Goal: Navigation & Orientation: Find specific page/section

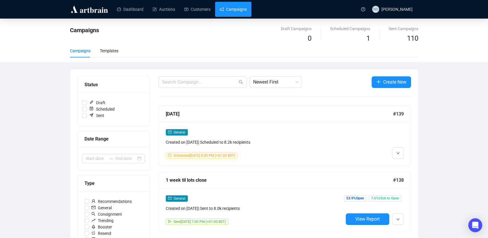
click at [230, 7] on link "Campaigns" at bounding box center [233, 9] width 27 height 15
click at [134, 9] on link "Dashboard" at bounding box center [130, 9] width 26 height 15
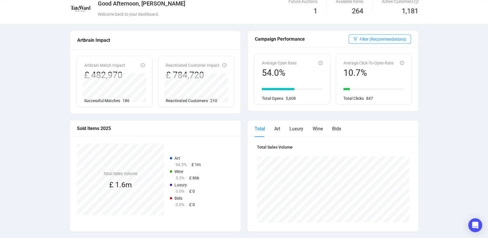
scroll to position [27, 0]
click at [379, 37] on span "Filter (Recommendations)" at bounding box center [383, 39] width 47 height 6
click at [429, 136] on div "Good Afternoon, [PERSON_NAME] Welcome back to your dashboard. Future Auctions 1…" at bounding box center [244, 224] width 488 height 464
click at [225, 66] on icon "info-circle" at bounding box center [224, 66] width 4 height 4
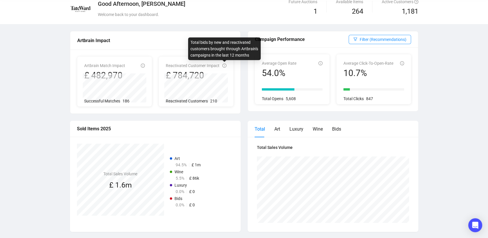
click at [225, 66] on icon "info-circle" at bounding box center [224, 66] width 4 height 4
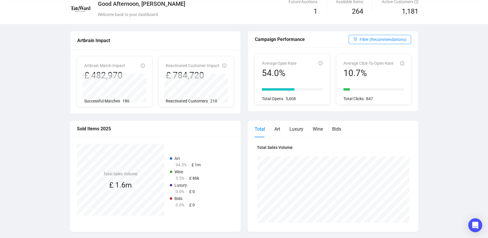
click at [171, 69] on div "Reactivated Customer Impact £ 784,720" at bounding box center [193, 71] width 54 height 19
click at [228, 73] on div "Reactivated Customer Impact £ 784,720 077 - [PERSON_NAME] @ Artsy - By Collecto…" at bounding box center [196, 82] width 75 height 50
